Goal: Information Seeking & Learning: Understand process/instructions

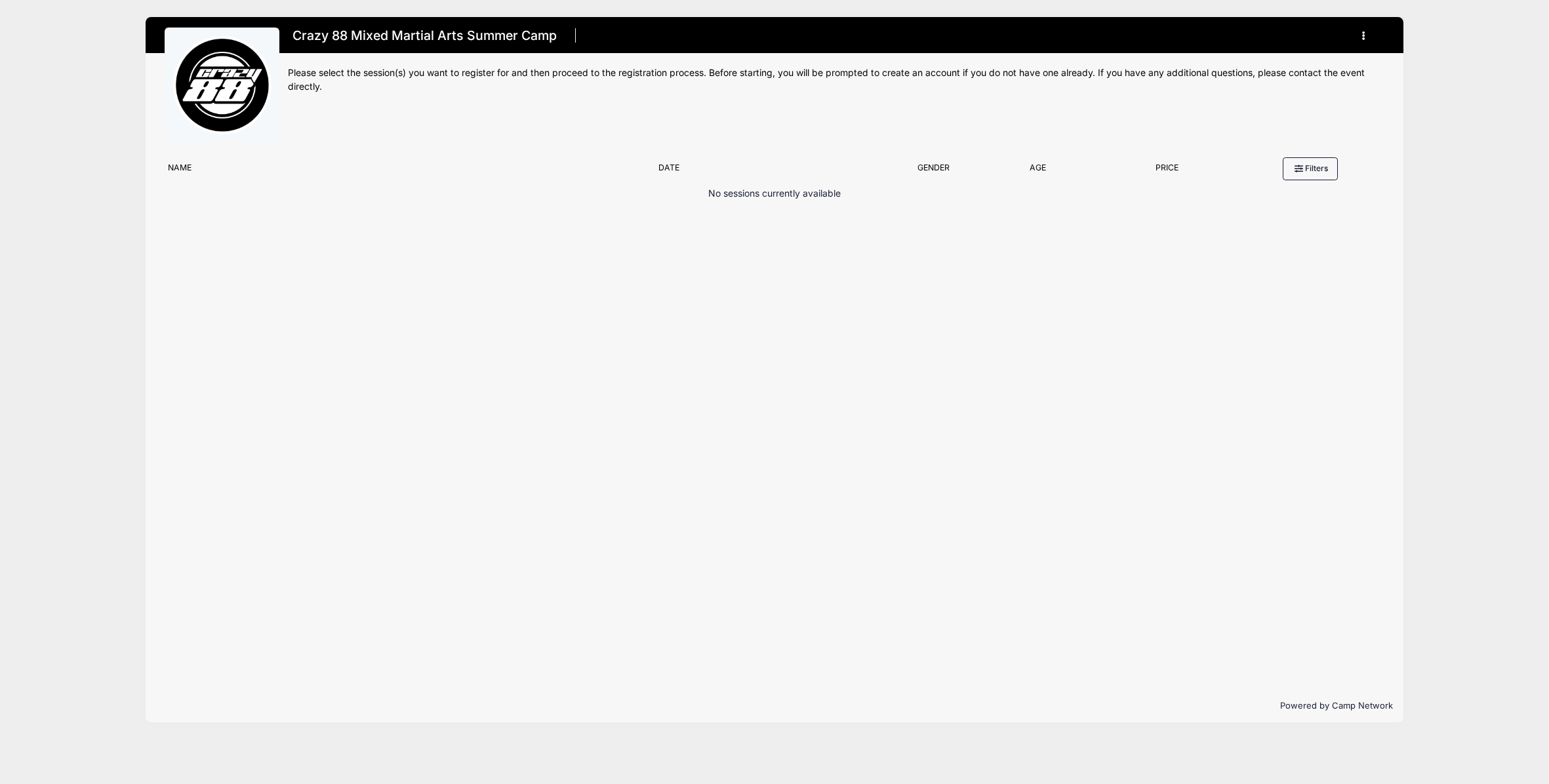
click at [1368, 31] on button "button" at bounding box center [1366, 35] width 35 height 23
click at [1264, 66] on link "My Account" at bounding box center [1303, 67] width 151 height 25
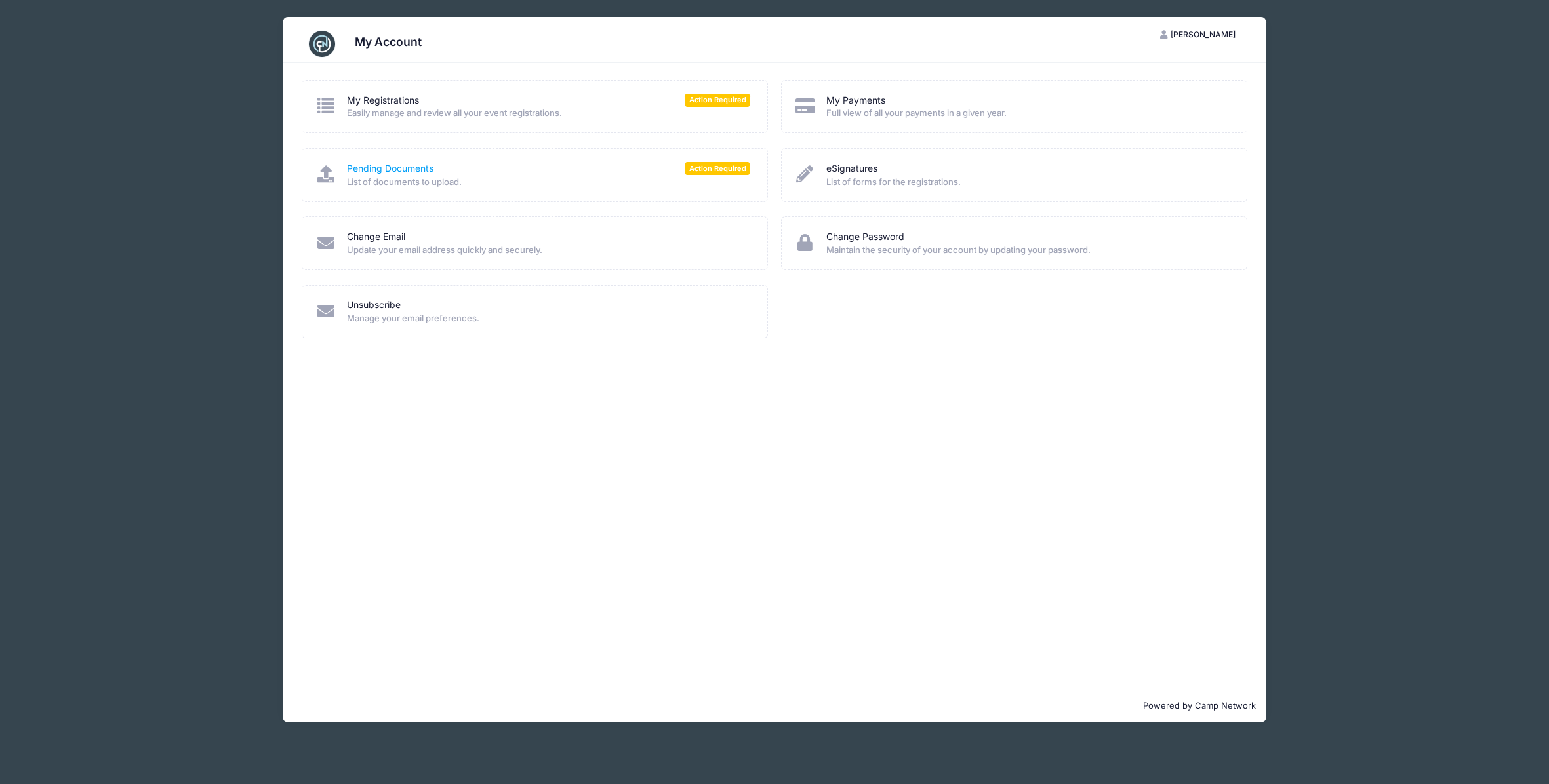
click at [405, 166] on link "Pending Documents" at bounding box center [390, 169] width 86 height 13
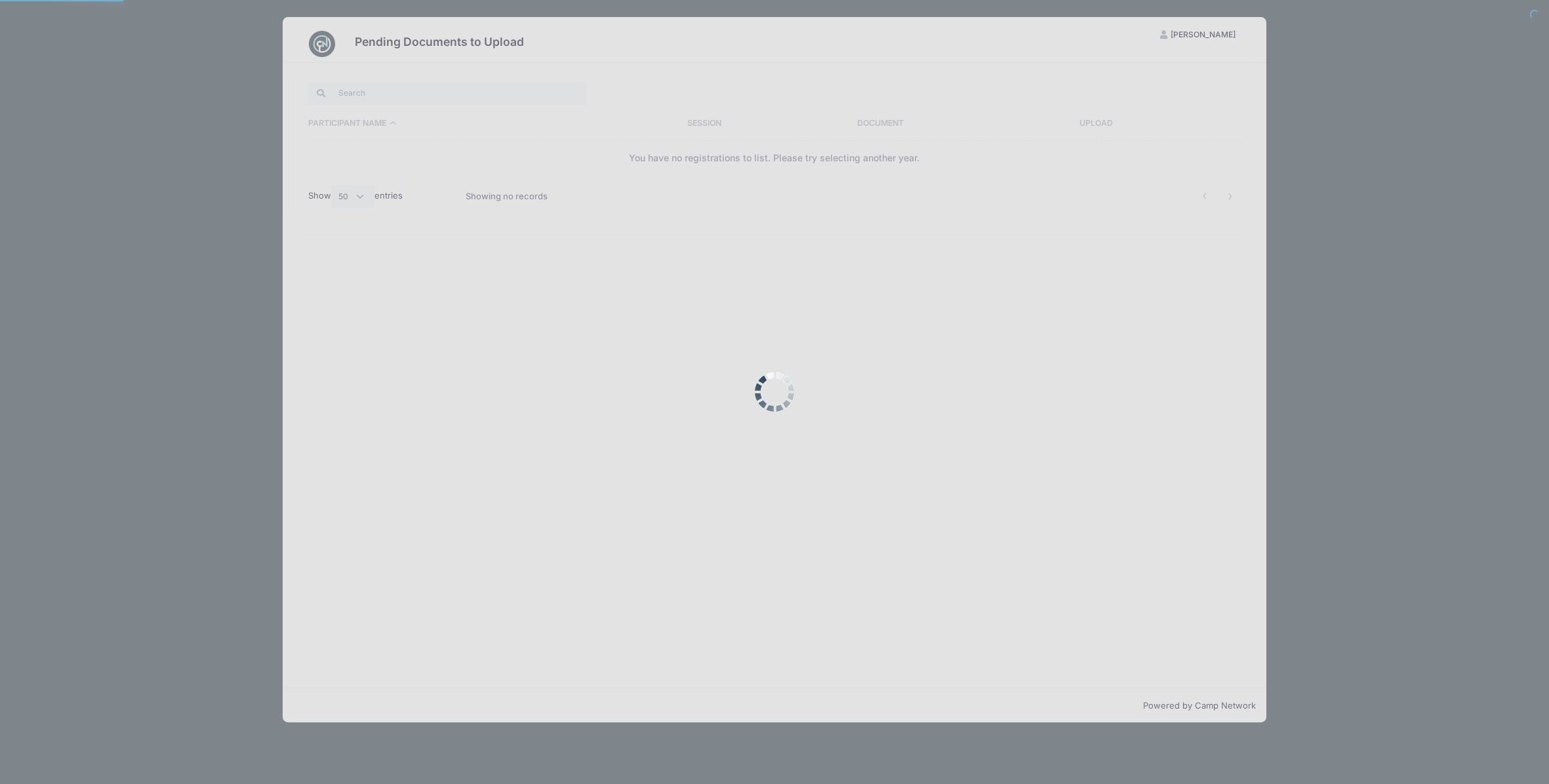
select select "50"
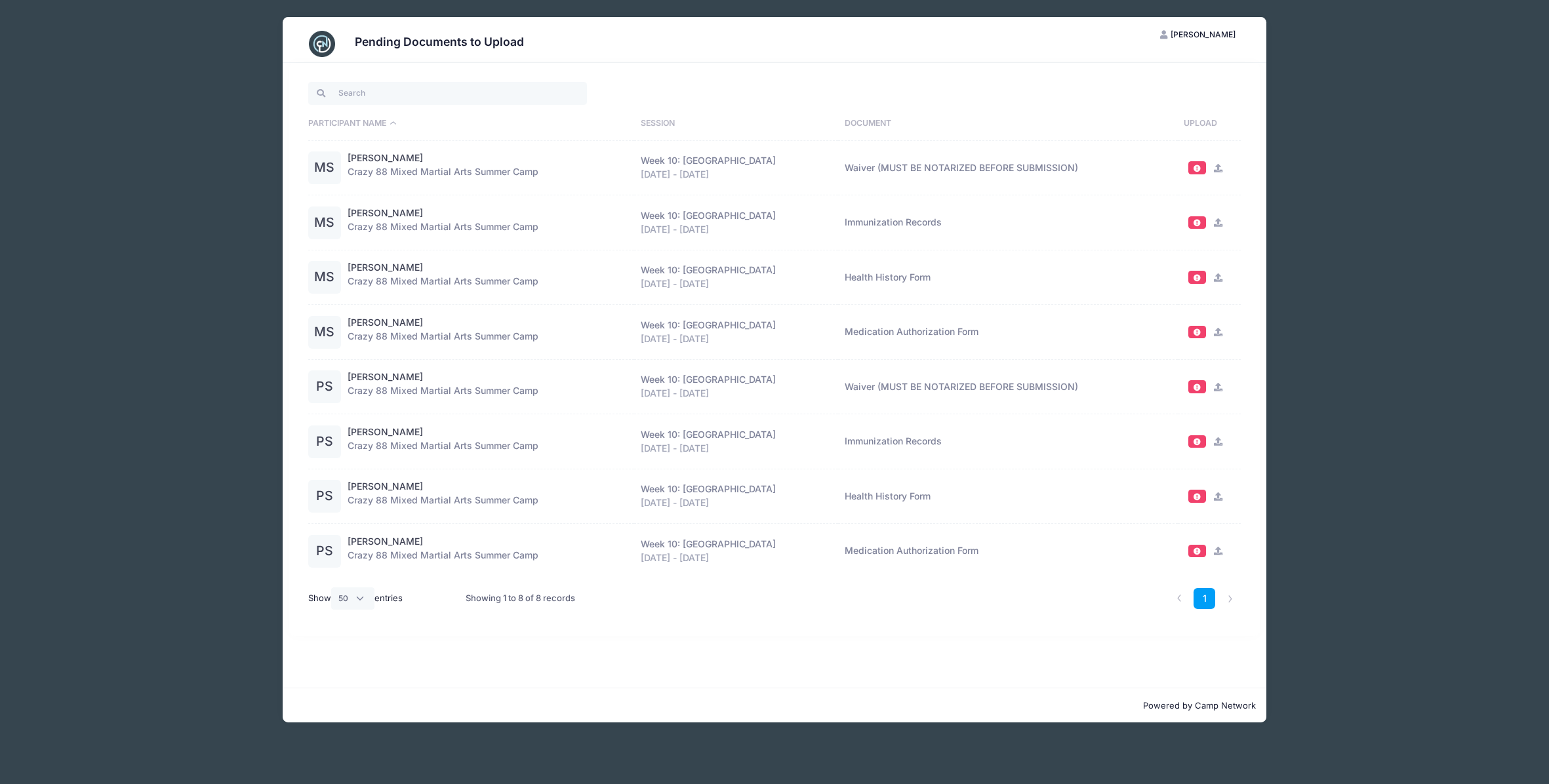
click at [362, 139] on th "Participant Name" at bounding box center [471, 124] width 326 height 34
click at [373, 157] on link "[PERSON_NAME]" at bounding box center [385, 158] width 76 height 13
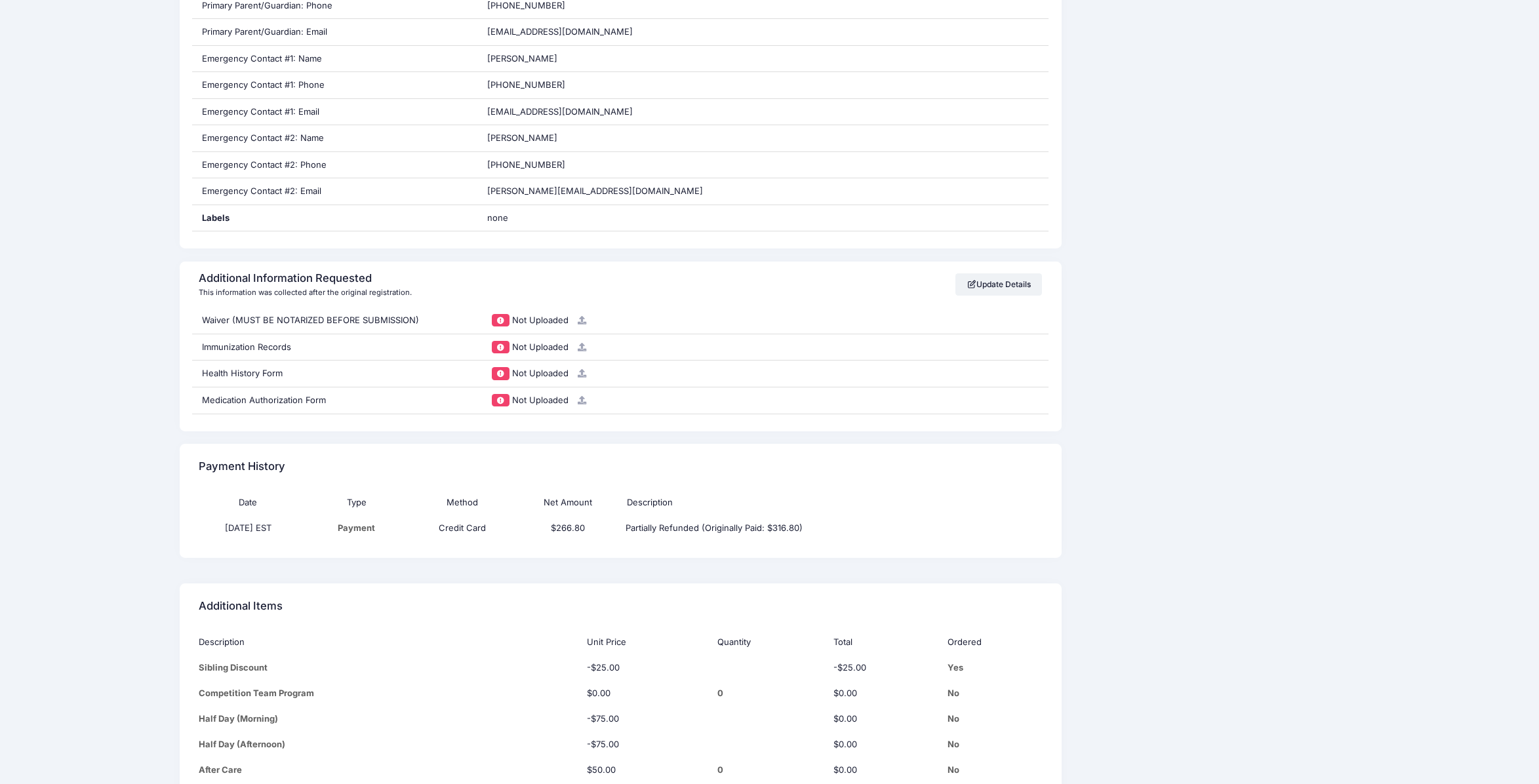
scroll to position [590, 0]
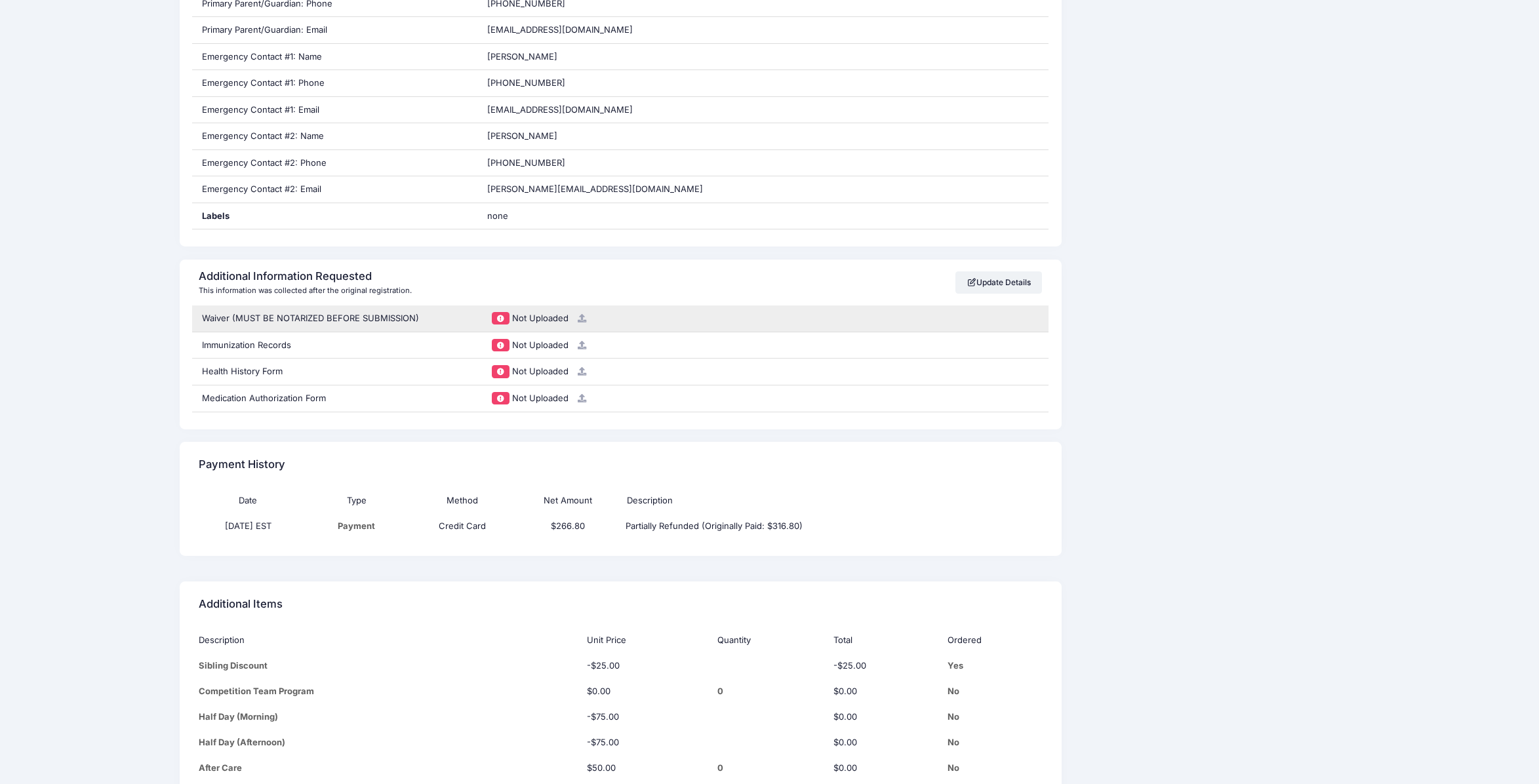
click at [583, 317] on icon at bounding box center [582, 318] width 10 height 8
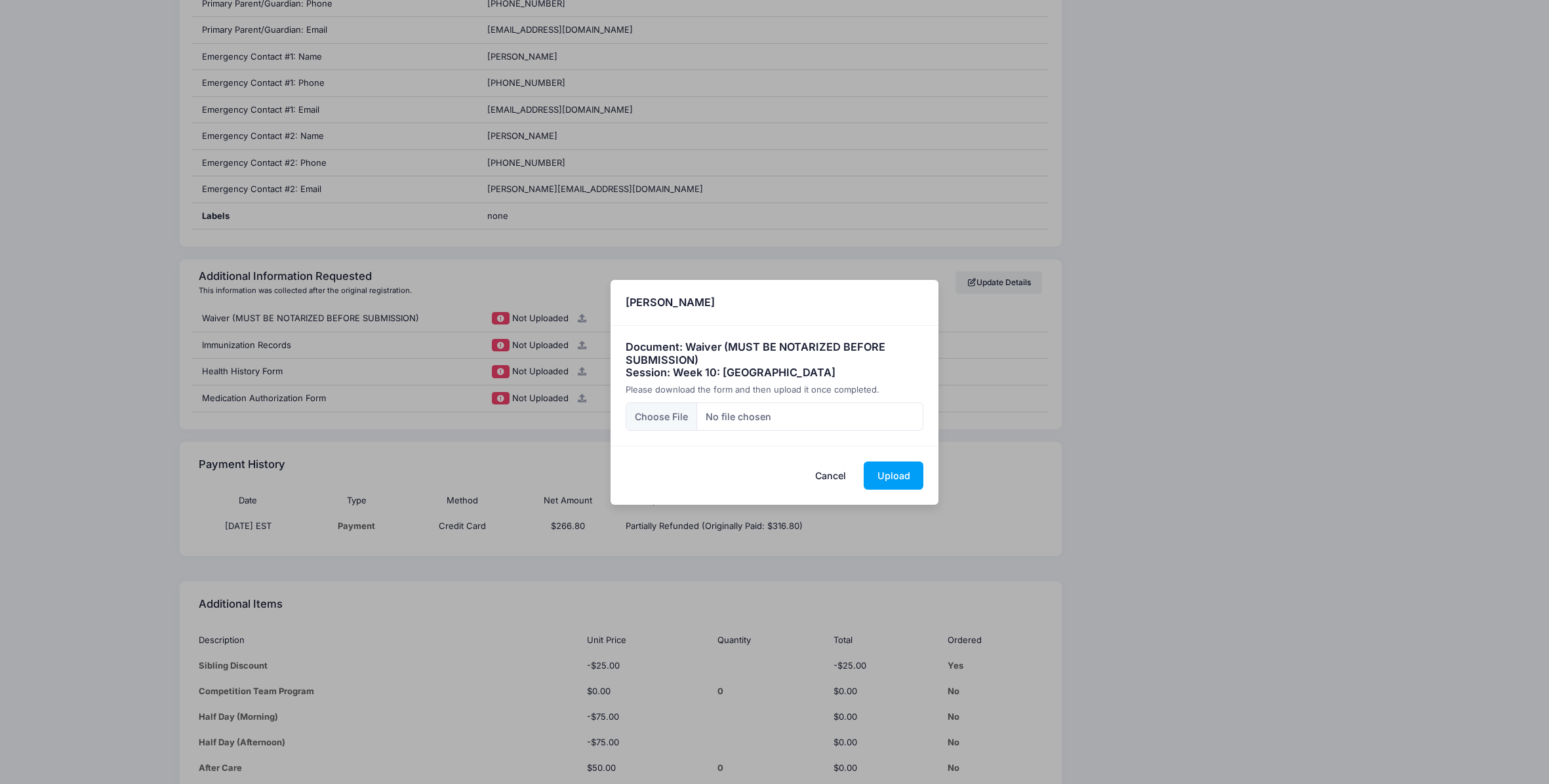
click at [828, 477] on button "Cancel" at bounding box center [831, 476] width 58 height 28
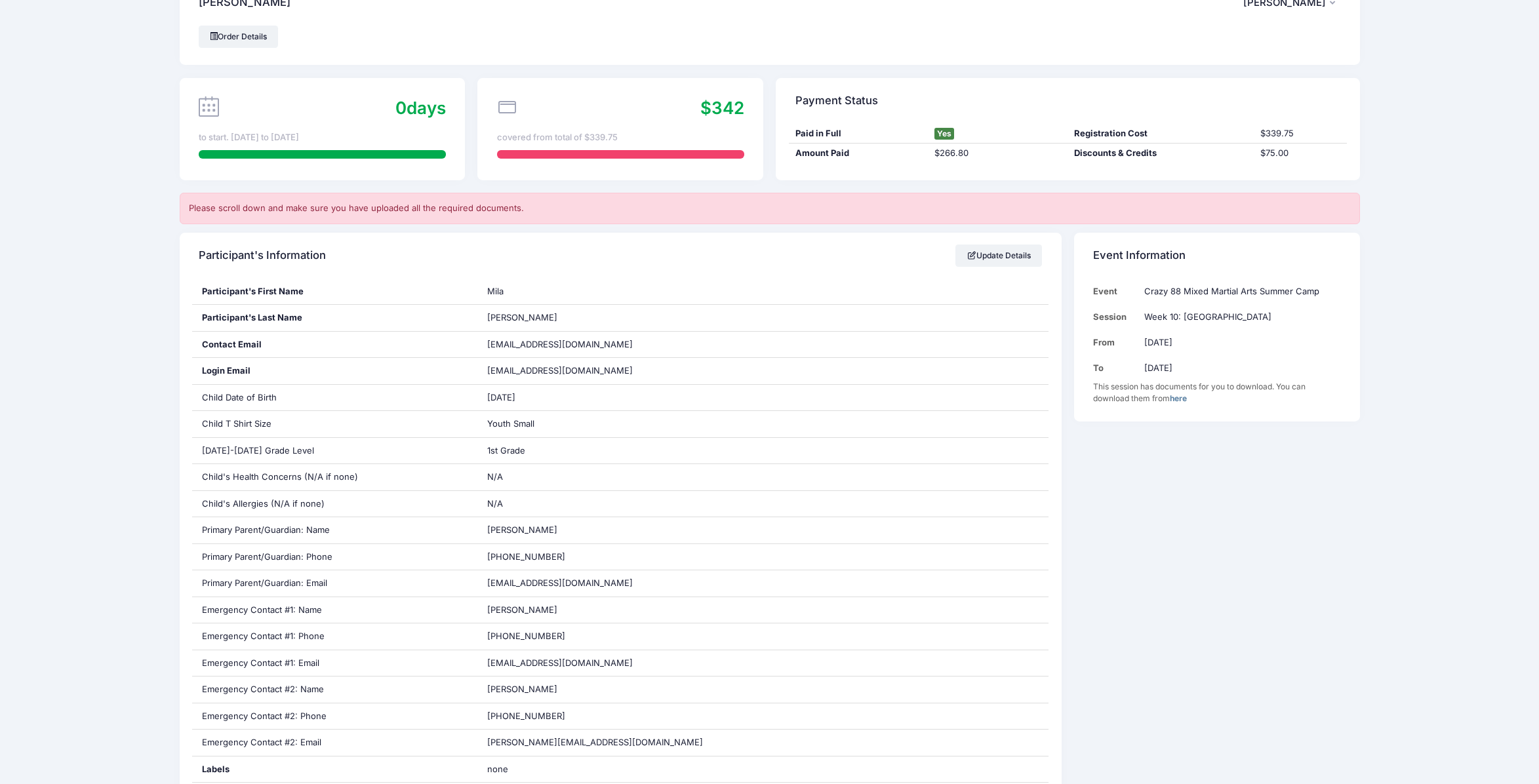
scroll to position [0, 0]
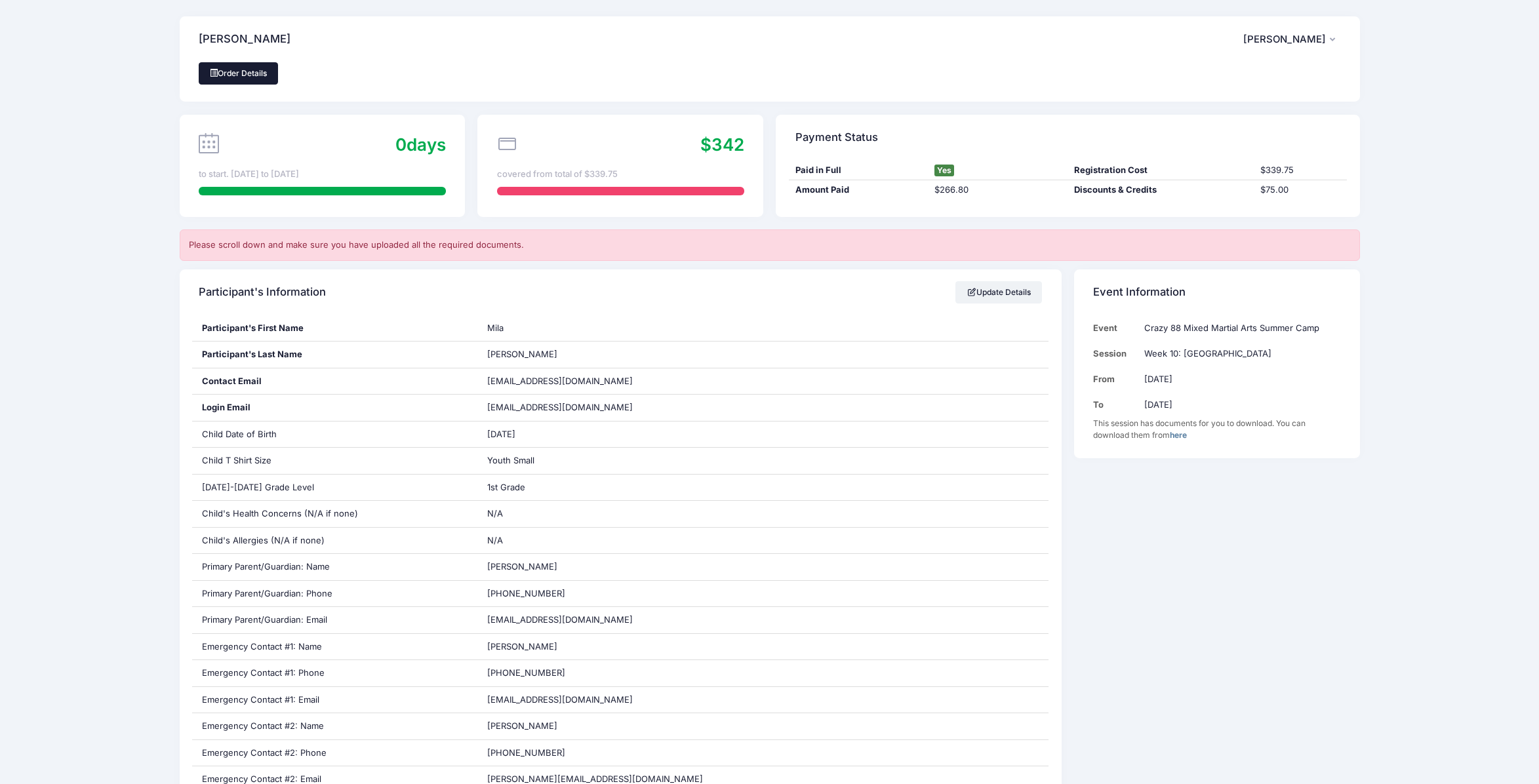
click at [210, 78] on link "Order Details" at bounding box center [238, 73] width 80 height 22
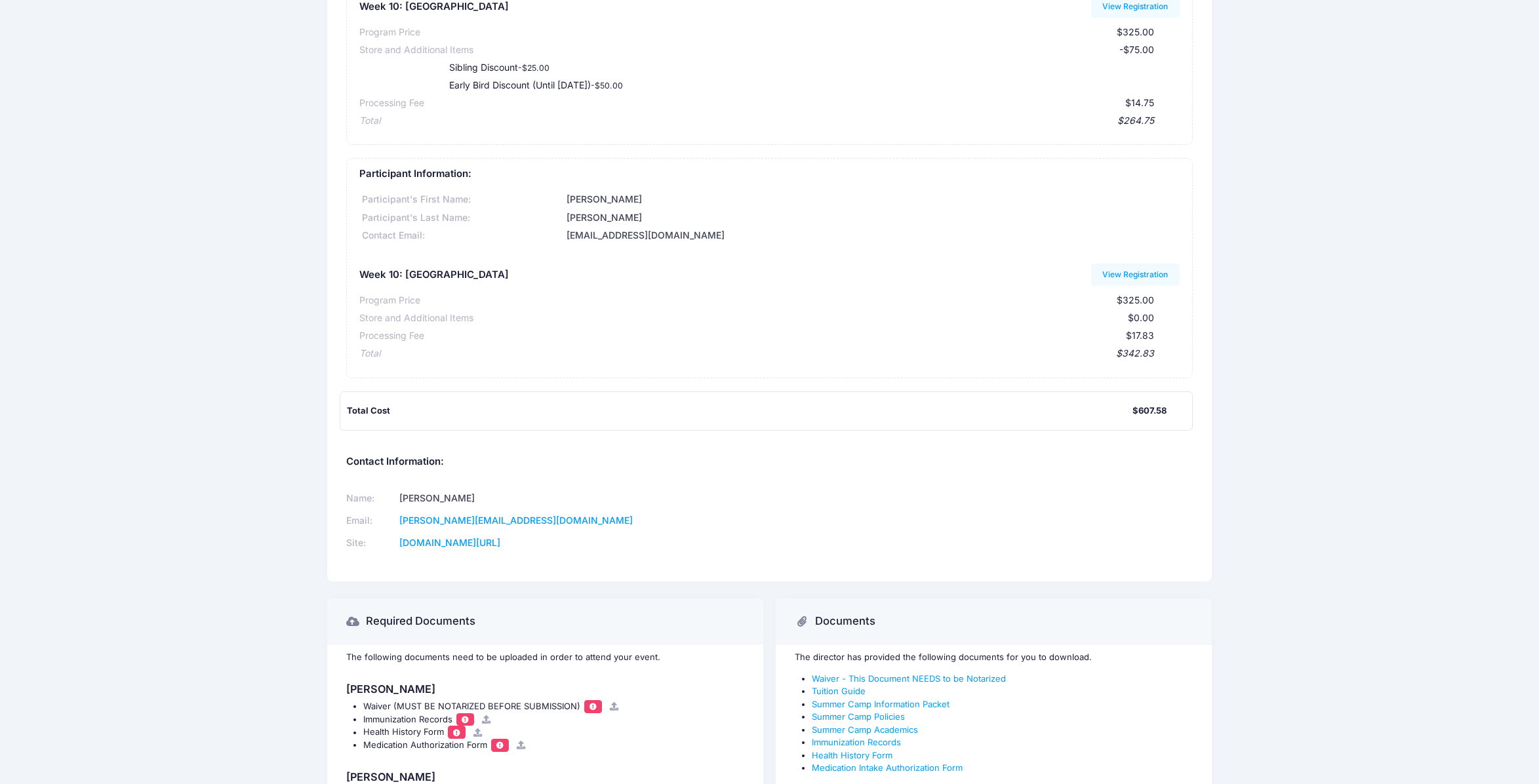
scroll to position [332, 0]
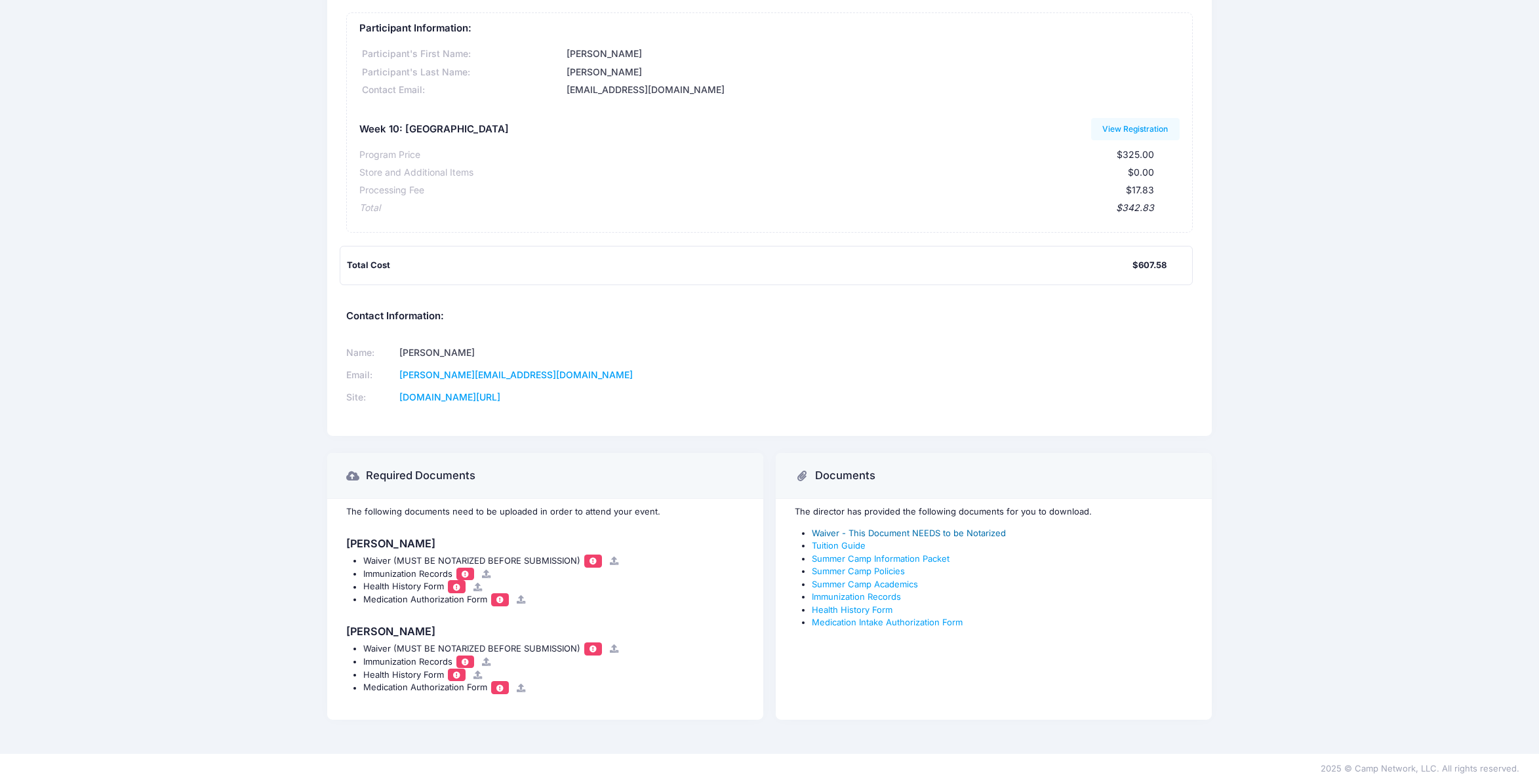
click at [930, 532] on link "Waiver - This Document NEEDS to be Notarized" at bounding box center [909, 533] width 194 height 10
click at [913, 560] on link "Summer Camp Information Packet" at bounding box center [881, 558] width 138 height 10
click at [851, 608] on link "Health History Form" at bounding box center [852, 609] width 81 height 10
